Goal: Task Accomplishment & Management: Use online tool/utility

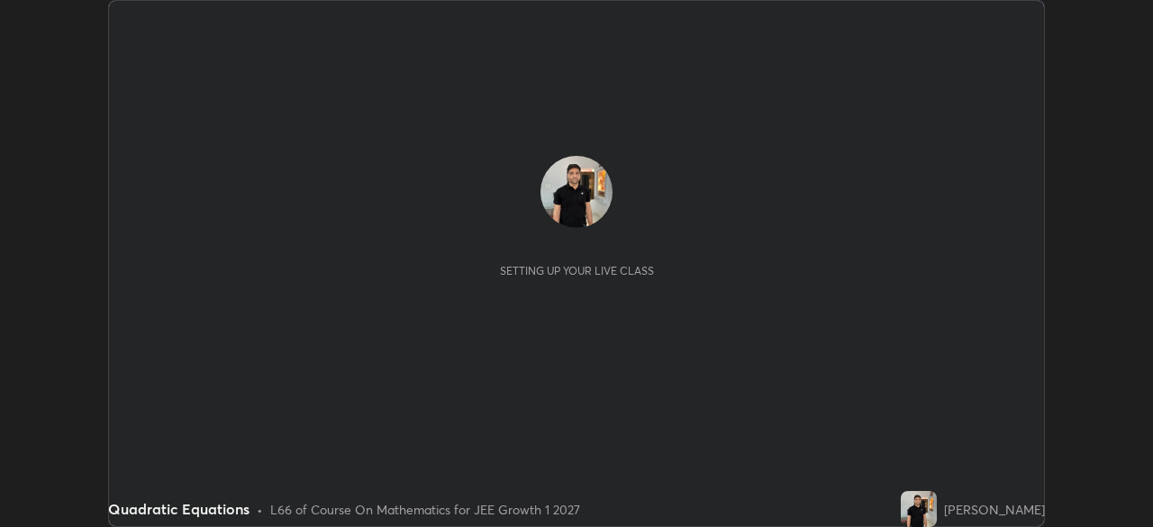
scroll to position [527, 1152]
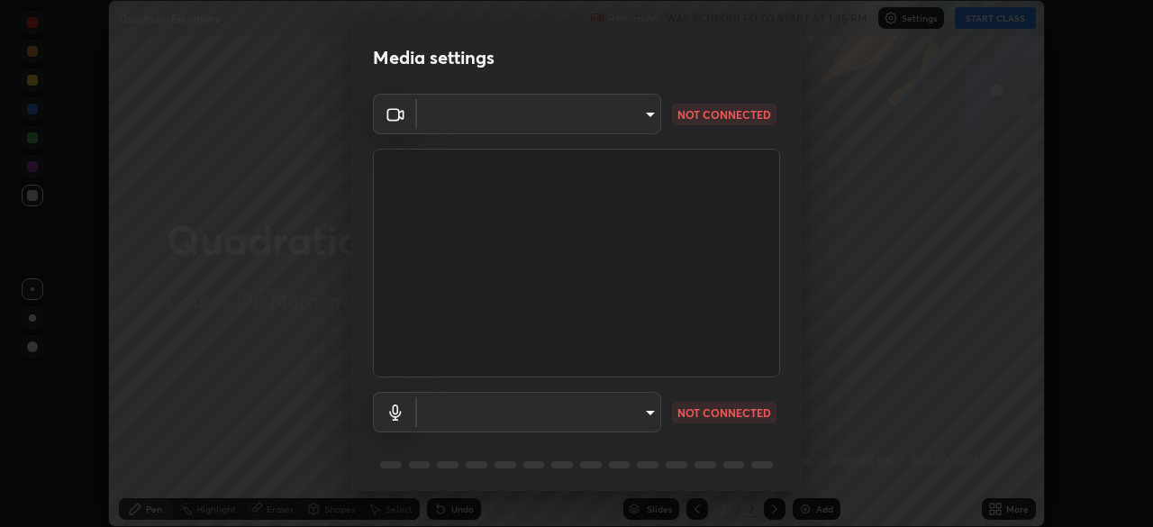
type input "1f9a14f4e709457ebf112205797e18a3e67481265364eba5019e6b99b7ce7553"
type input "communications"
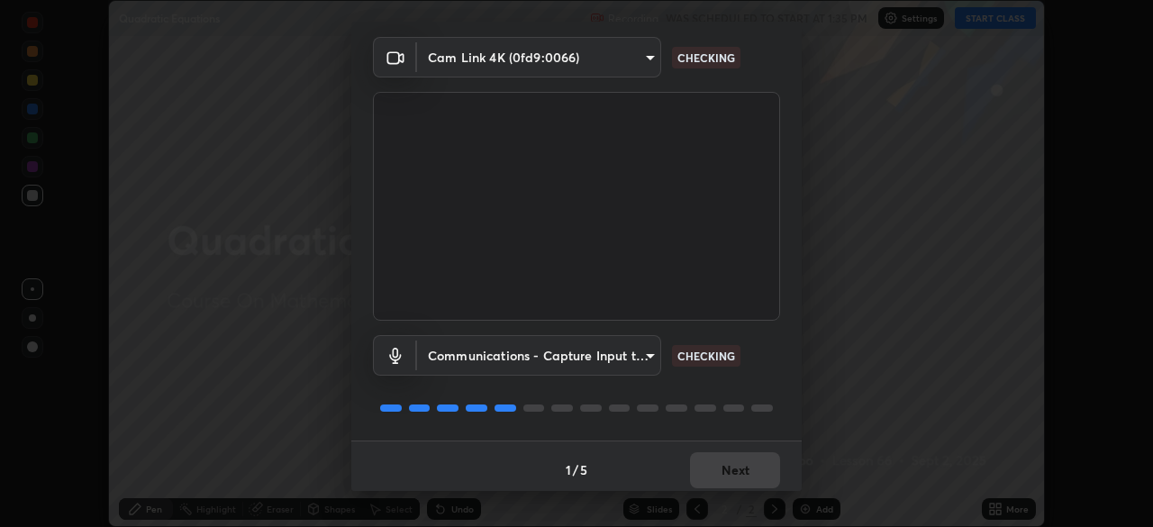
scroll to position [64, 0]
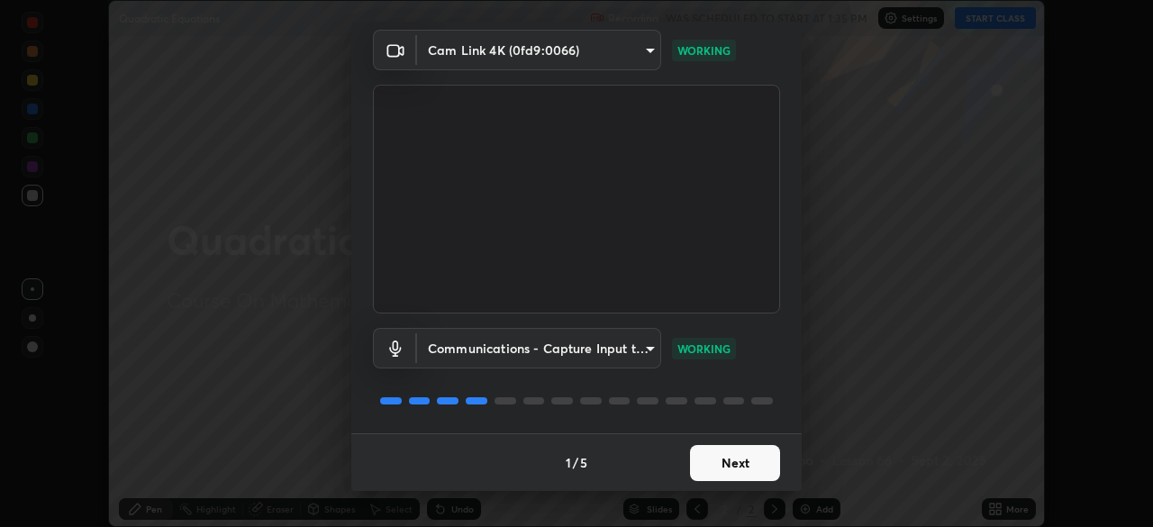
click at [741, 457] on button "Next" at bounding box center [735, 463] width 90 height 36
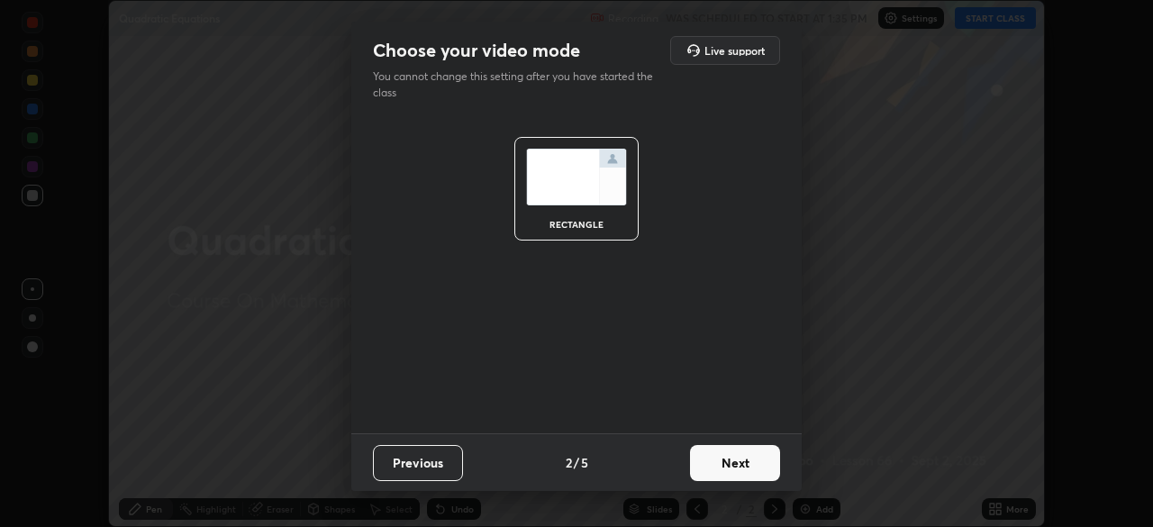
scroll to position [0, 0]
click at [743, 464] on button "Next" at bounding box center [735, 463] width 90 height 36
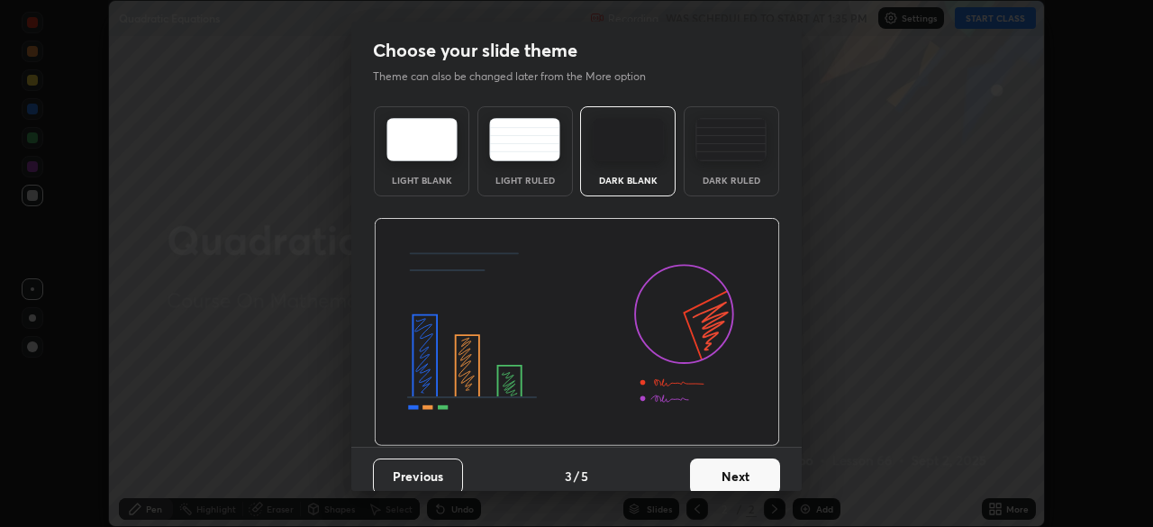
click at [741, 467] on button "Next" at bounding box center [735, 476] width 90 height 36
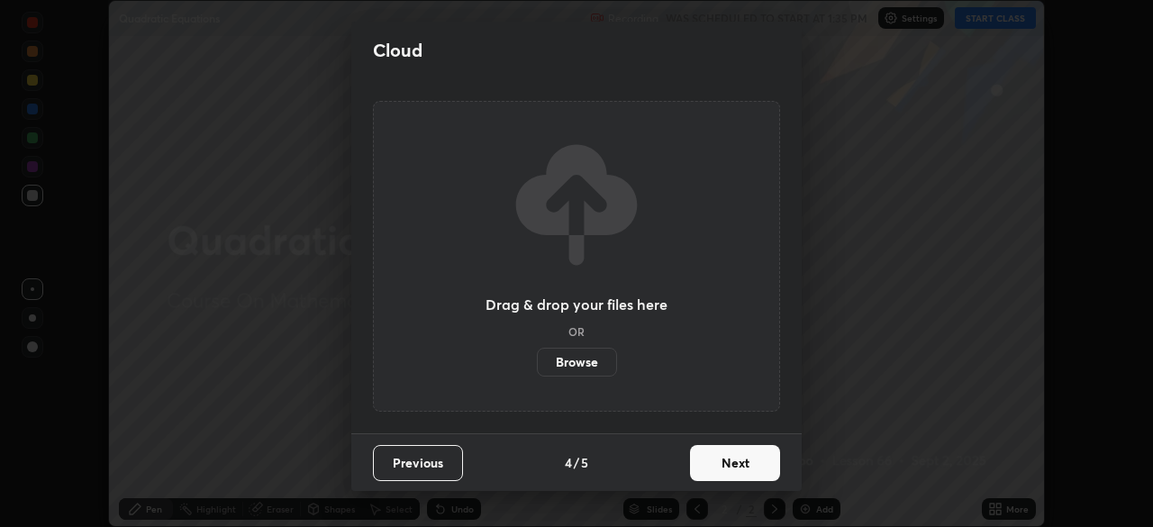
click at [753, 465] on button "Next" at bounding box center [735, 463] width 90 height 36
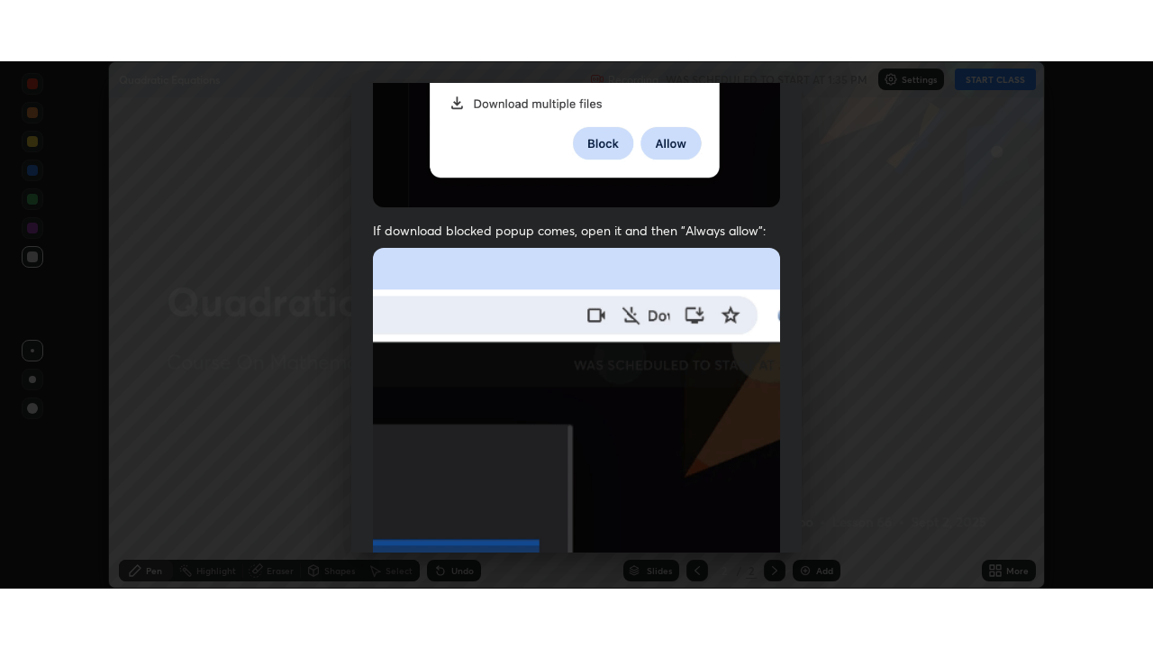
scroll to position [431, 0]
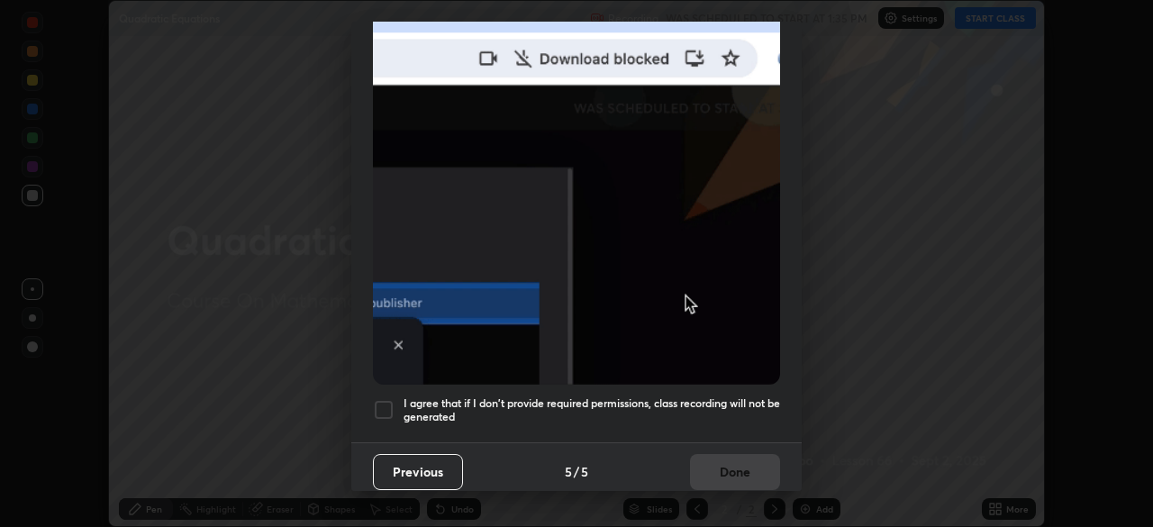
click at [390, 406] on div at bounding box center [384, 410] width 22 height 22
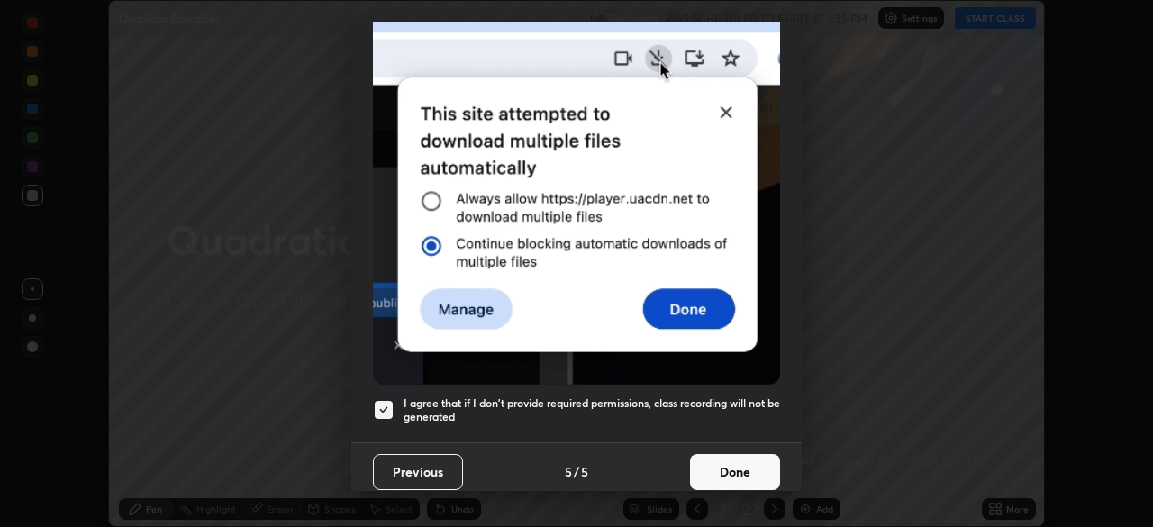
click at [728, 456] on button "Done" at bounding box center [735, 472] width 90 height 36
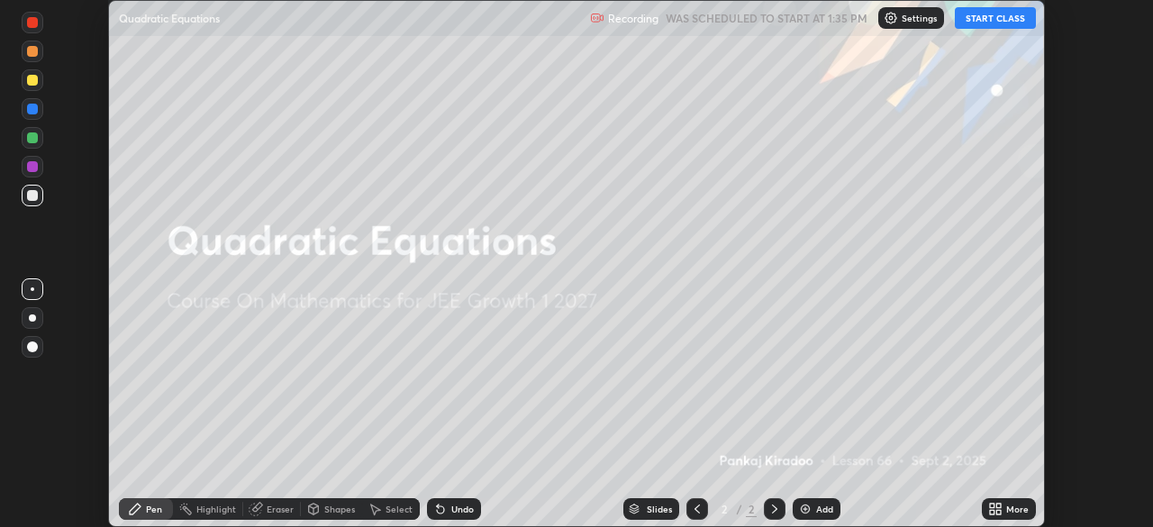
click at [1000, 507] on icon at bounding box center [998, 506] width 5 height 5
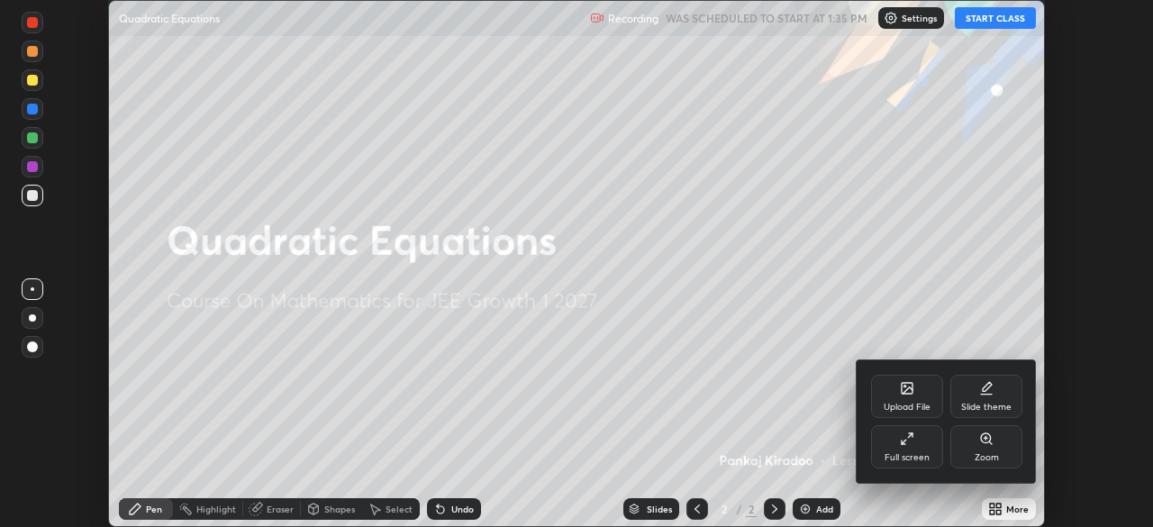
click at [908, 444] on icon at bounding box center [907, 438] width 14 height 14
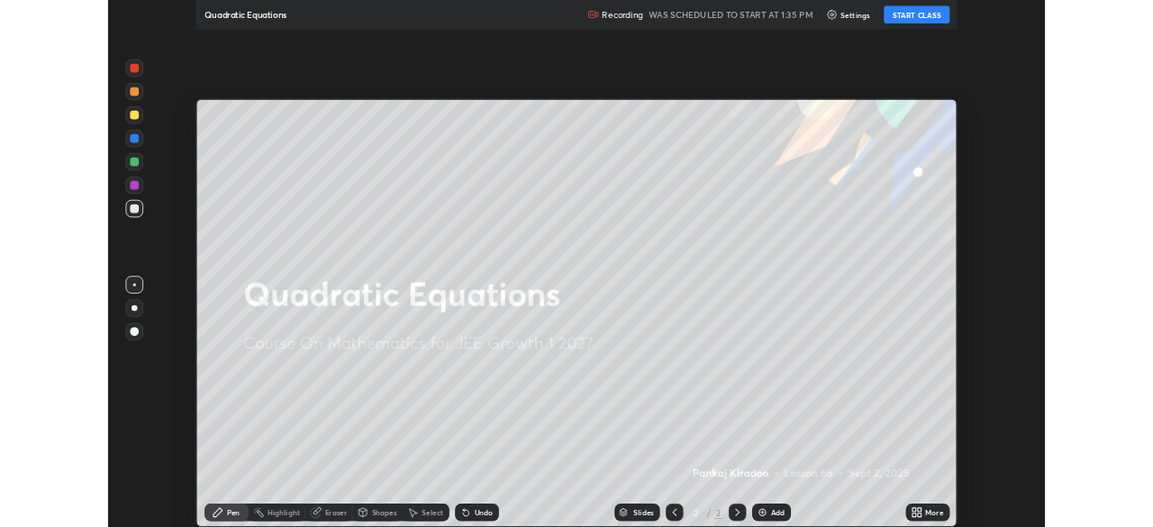
scroll to position [649, 1153]
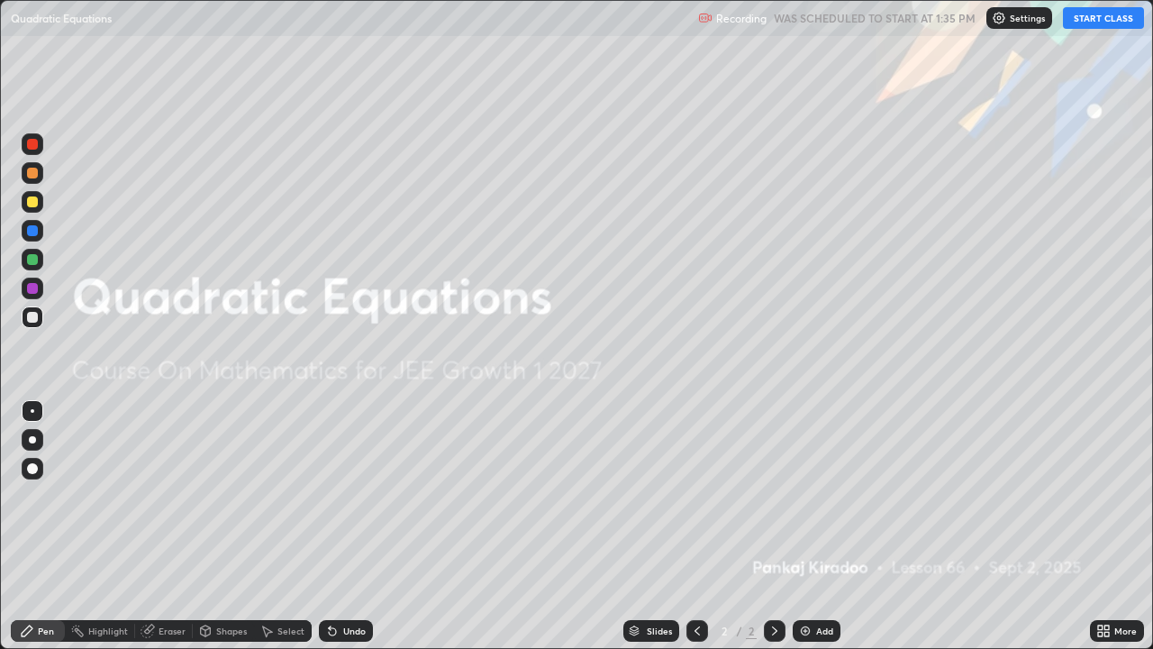
click at [1107, 23] on button "START CLASS" at bounding box center [1103, 18] width 81 height 22
click at [821, 526] on div "Add" at bounding box center [824, 630] width 17 height 9
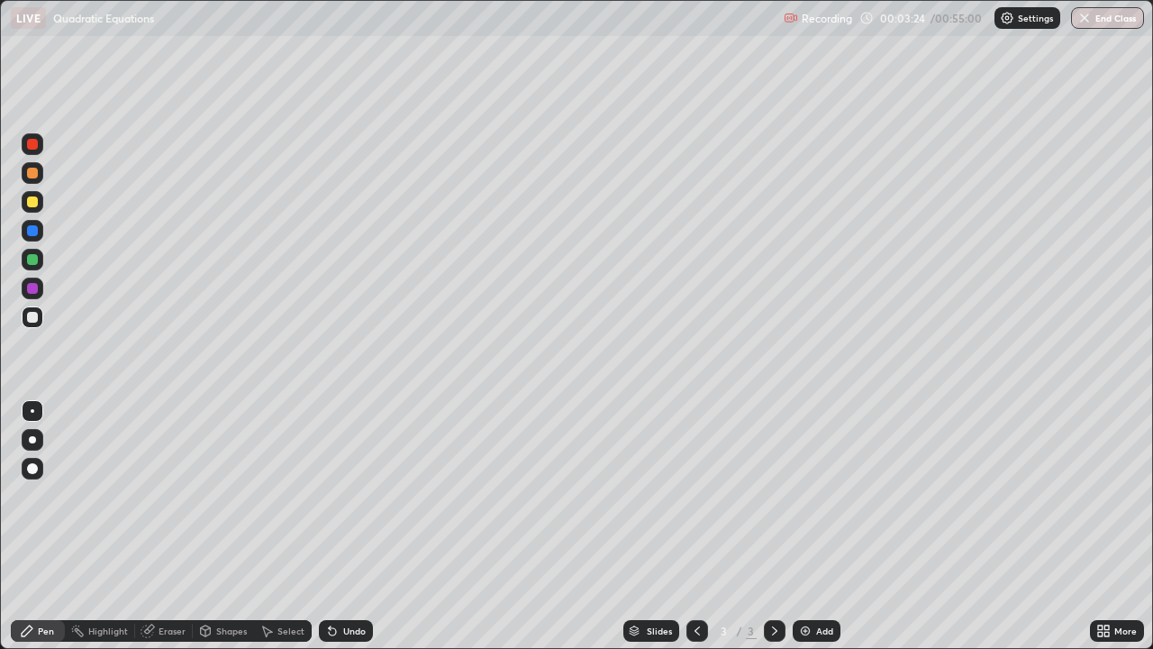
click at [805, 526] on div "Add" at bounding box center [817, 631] width 48 height 22
click at [337, 526] on div "Undo" at bounding box center [346, 631] width 54 height 22
click at [343, 526] on div "Undo" at bounding box center [346, 631] width 54 height 22
click at [821, 526] on div "Add" at bounding box center [824, 630] width 17 height 9
click at [345, 526] on div "Undo" at bounding box center [346, 631] width 54 height 22
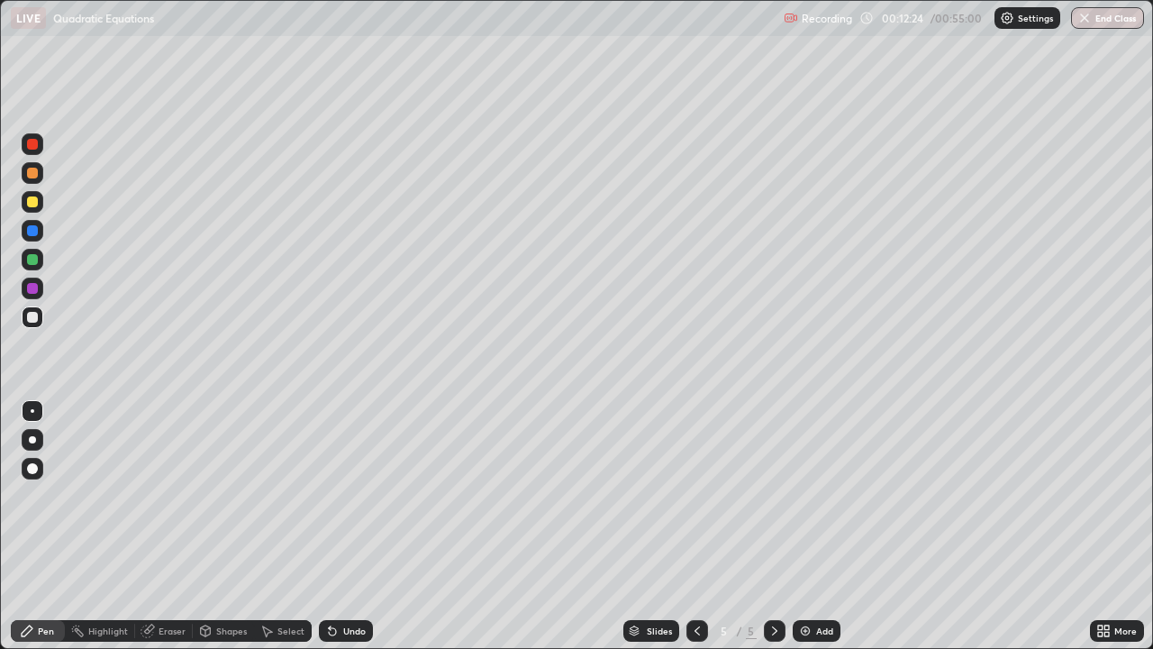
click at [821, 526] on div "Add" at bounding box center [824, 630] width 17 height 9
click at [32, 211] on div at bounding box center [33, 202] width 22 height 22
click at [694, 526] on icon at bounding box center [697, 630] width 14 height 14
click at [692, 526] on div at bounding box center [697, 631] width 22 height 36
click at [773, 526] on icon at bounding box center [774, 630] width 14 height 14
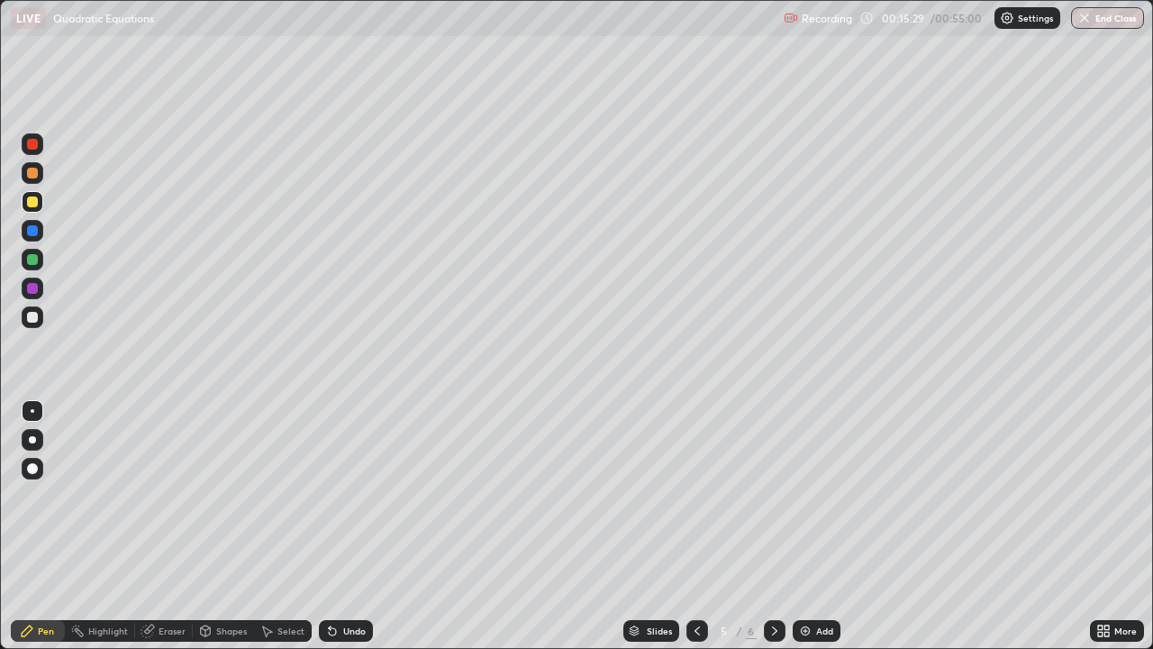
click at [773, 526] on icon at bounding box center [774, 630] width 14 height 14
click at [820, 526] on div "Add" at bounding box center [824, 630] width 17 height 9
click at [330, 526] on icon at bounding box center [332, 631] width 7 height 7
click at [336, 526] on icon at bounding box center [332, 630] width 14 height 14
click at [814, 526] on div "Add" at bounding box center [817, 631] width 48 height 22
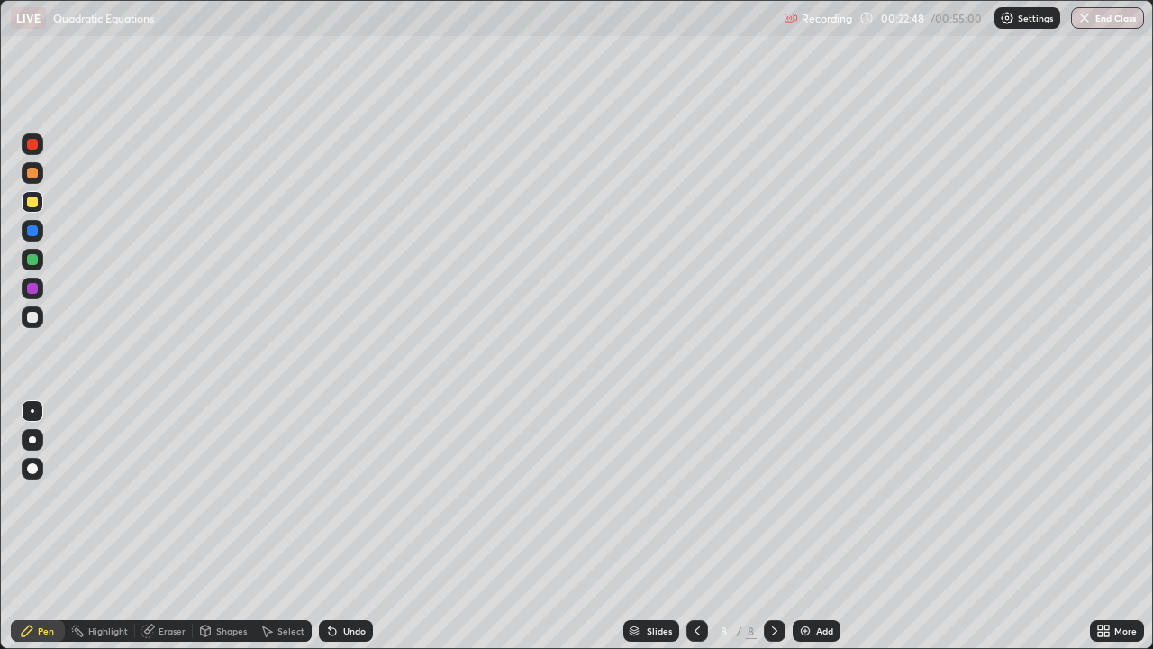
click at [35, 200] on div at bounding box center [32, 201] width 11 height 11
click at [827, 526] on div "Add" at bounding box center [824, 630] width 17 height 9
click at [813, 526] on div "Add" at bounding box center [817, 631] width 48 height 22
click at [1092, 21] on button "End Class" at bounding box center [1107, 18] width 73 height 22
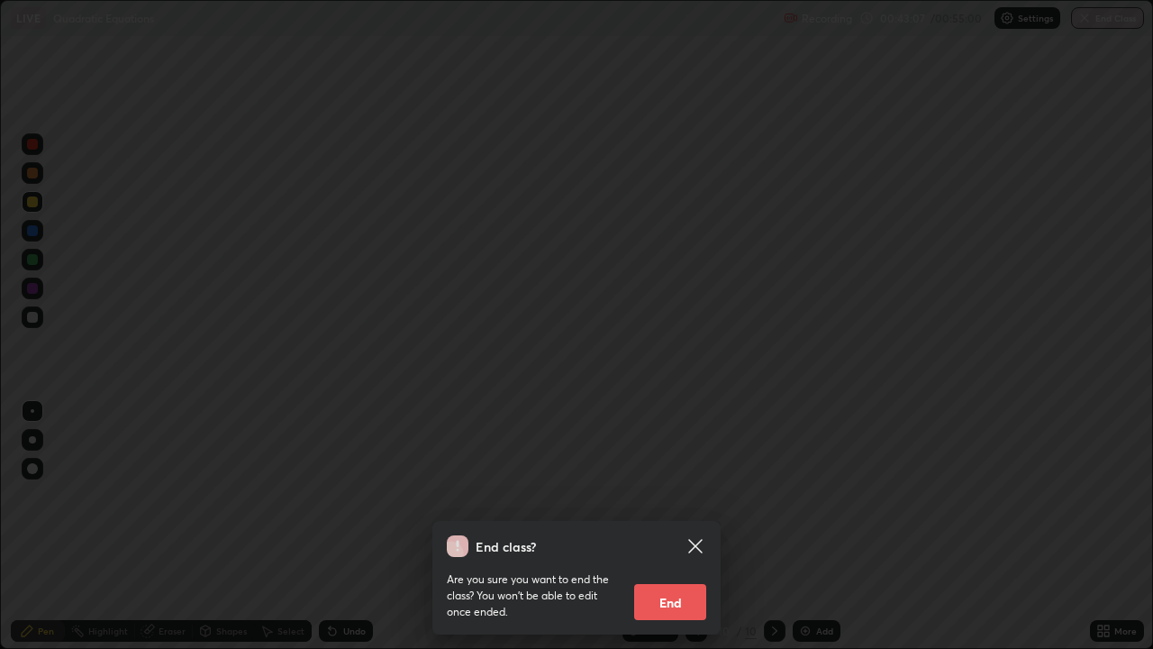
click at [674, 526] on button "End" at bounding box center [670, 602] width 72 height 36
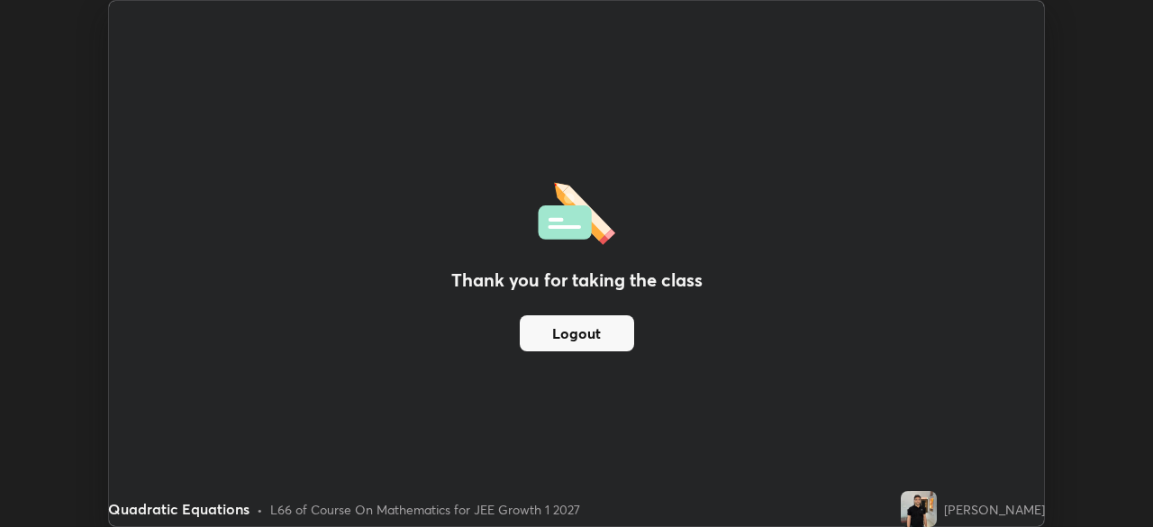
scroll to position [89550, 88924]
